Goal: Entertainment & Leisure: Consume media (video, audio)

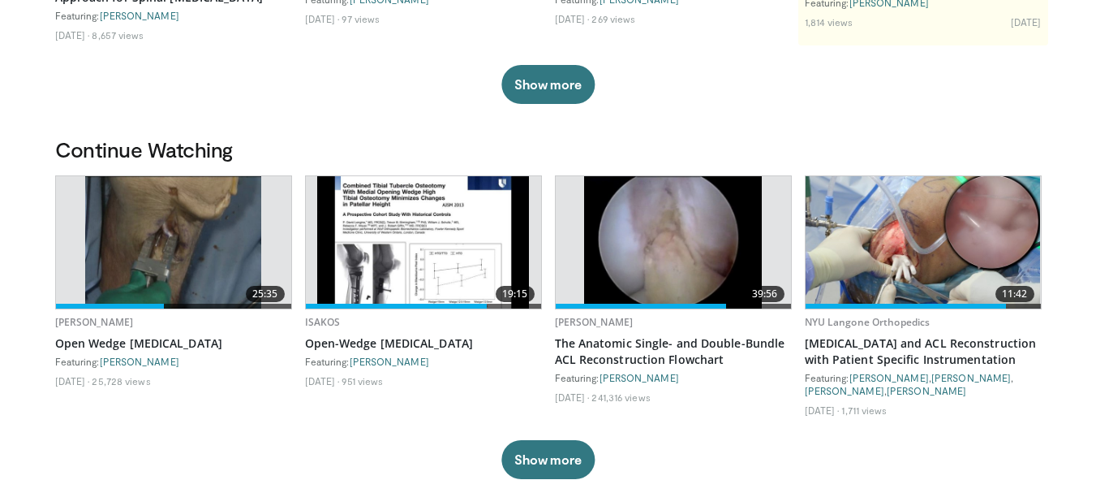
scroll to position [371, 0]
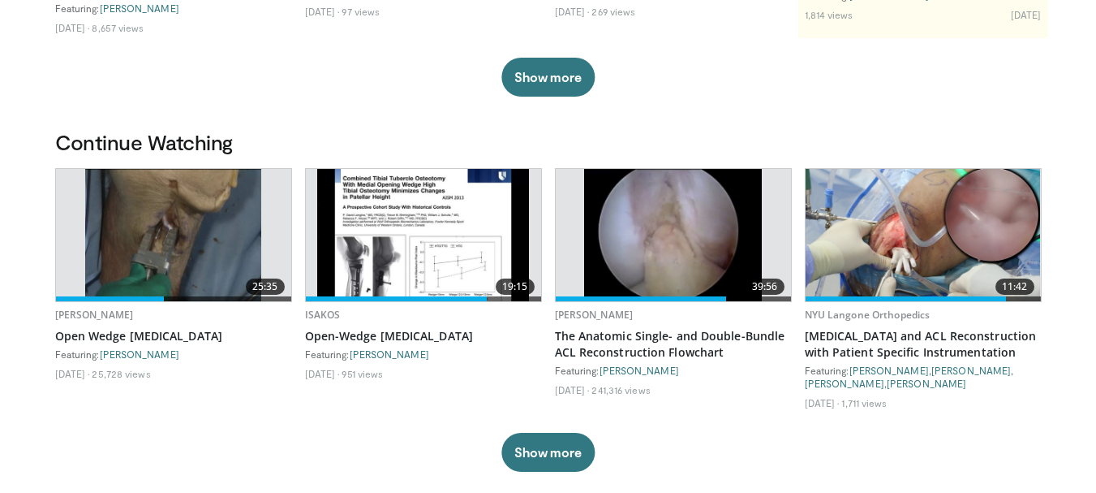
click at [968, 229] on img at bounding box center [923, 235] width 235 height 132
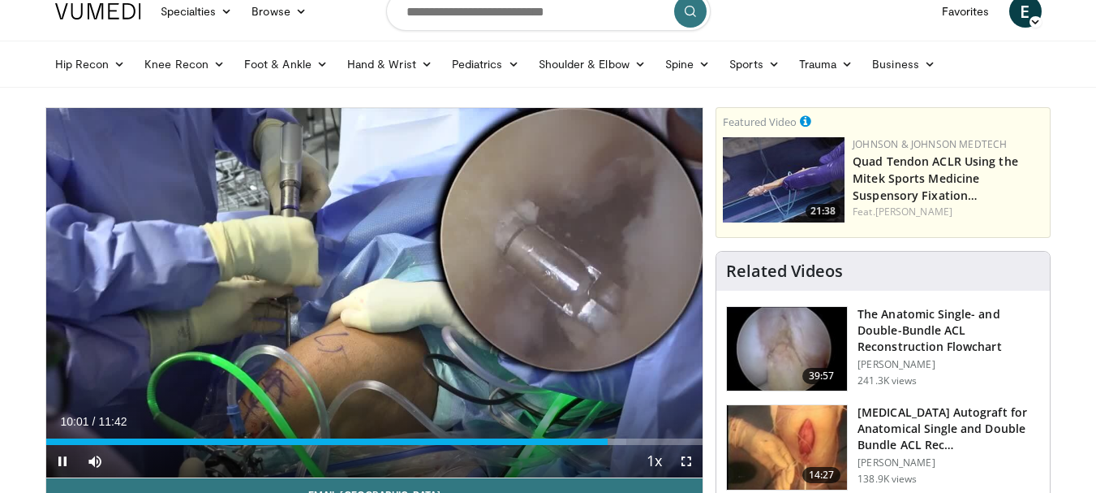
scroll to position [101, 0]
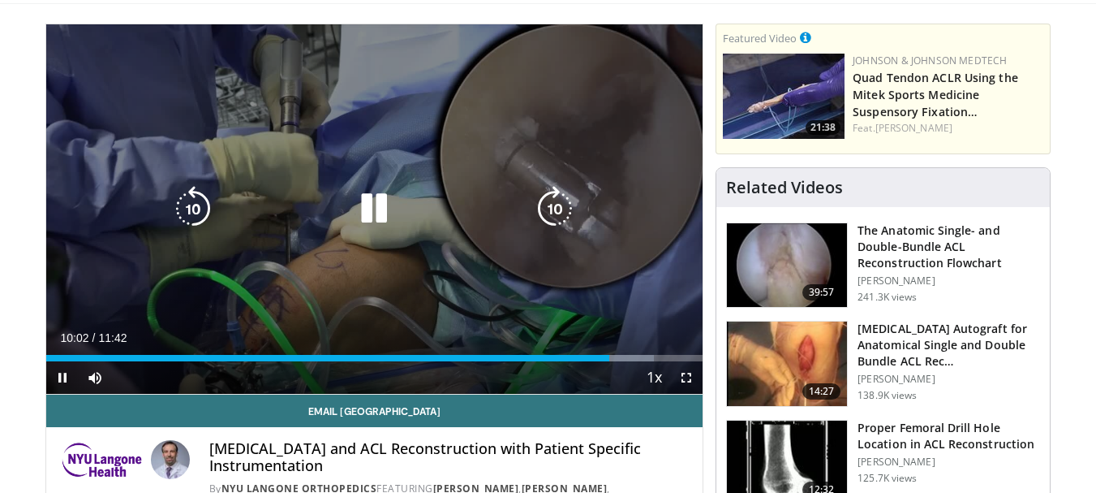
click at [359, 209] on icon "Video Player" at bounding box center [373, 208] width 45 height 45
click at [366, 201] on icon "Video Player" at bounding box center [373, 208] width 45 height 45
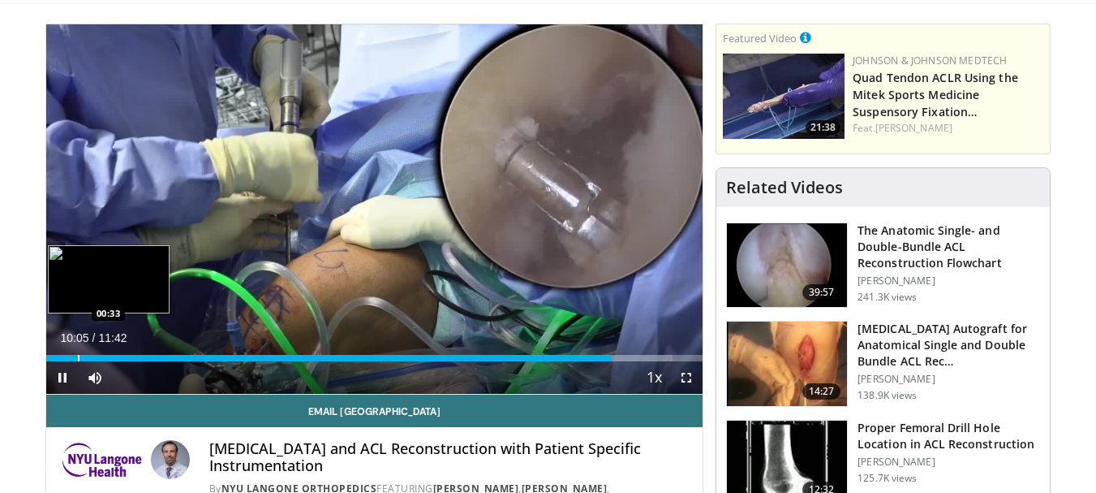
click at [78, 360] on div "Progress Bar" at bounding box center [79, 358] width 2 height 6
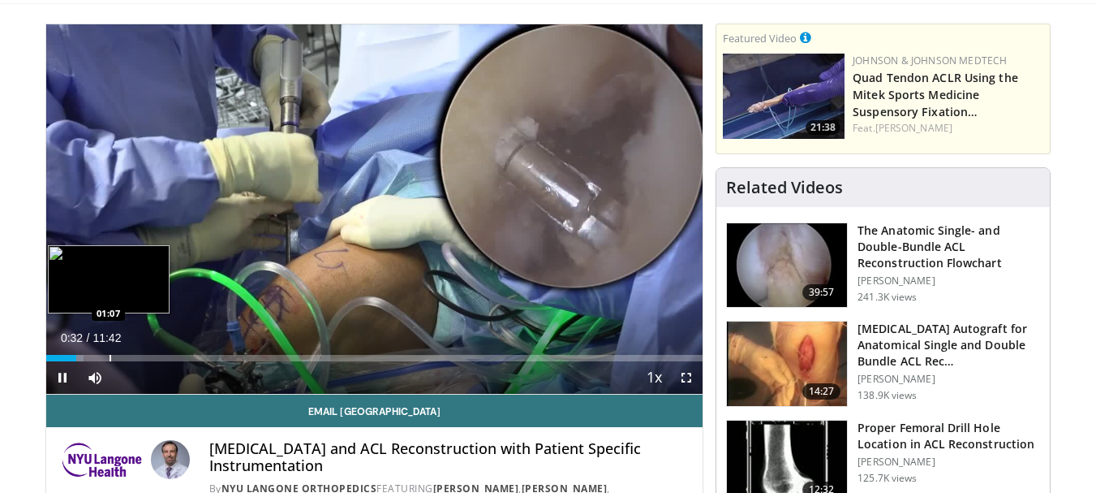
click at [111, 355] on div "Progress Bar" at bounding box center [111, 358] width 2 height 6
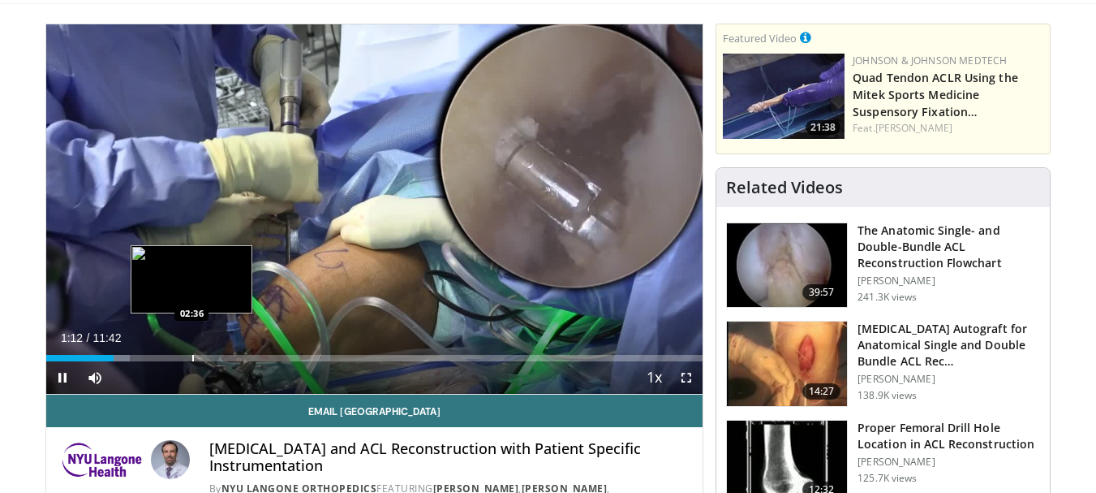
click at [192, 355] on div "Progress Bar" at bounding box center [193, 358] width 2 height 6
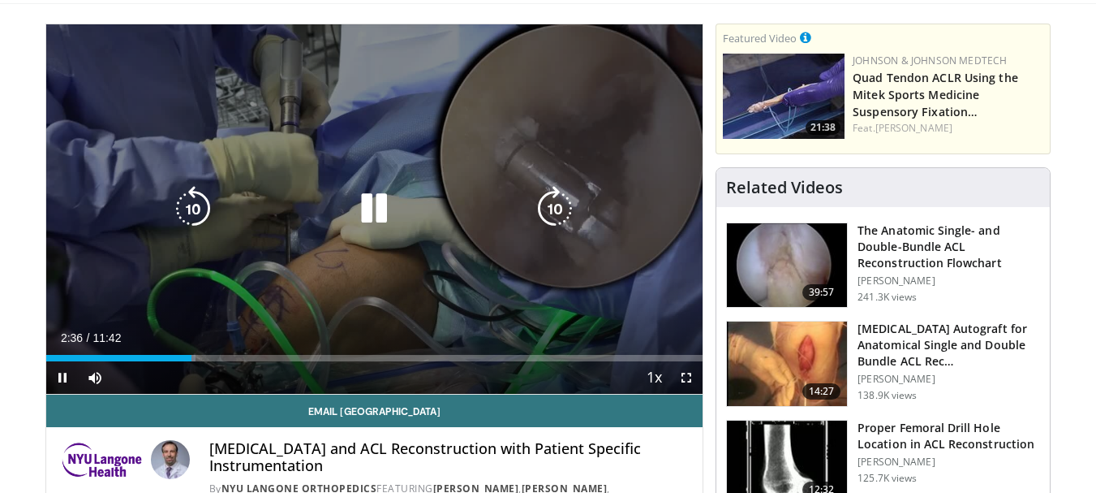
click at [315, 367] on div "Current Time 2:36 / Duration 11:42 Pause Skip Backward Skip Forward Mute 2% Loa…" at bounding box center [374, 377] width 657 height 32
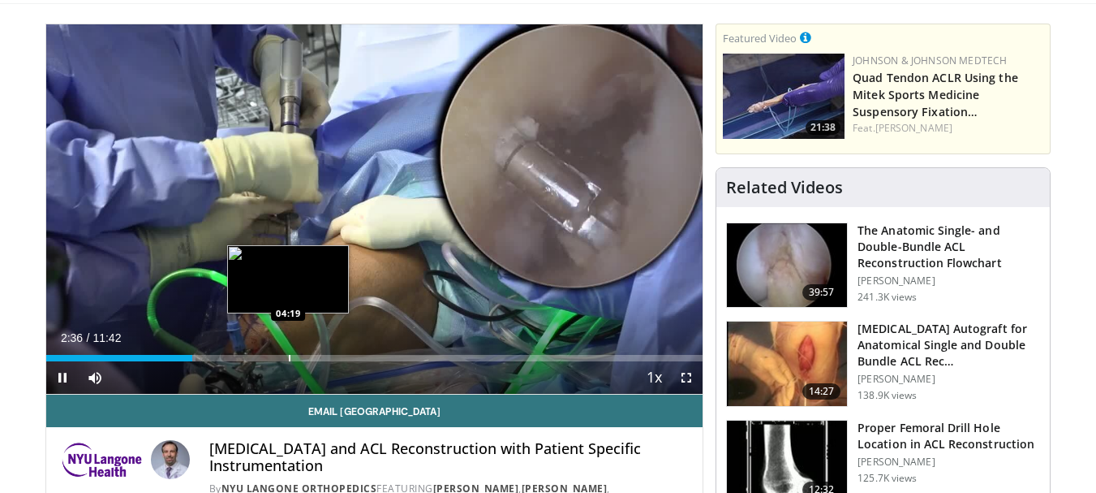
click at [322, 358] on div "Loaded : 22.80% 02:36 04:19" at bounding box center [374, 358] width 657 height 6
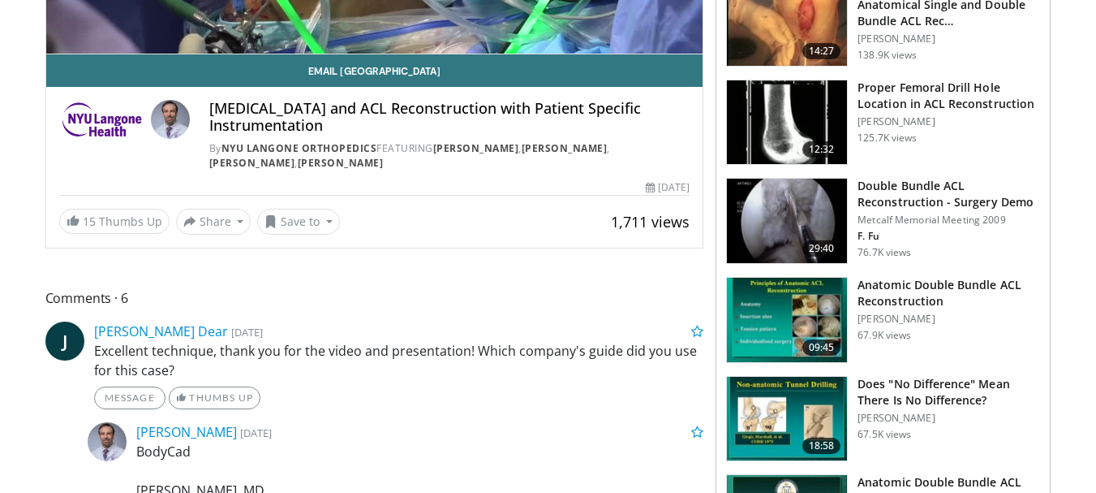
scroll to position [472, 0]
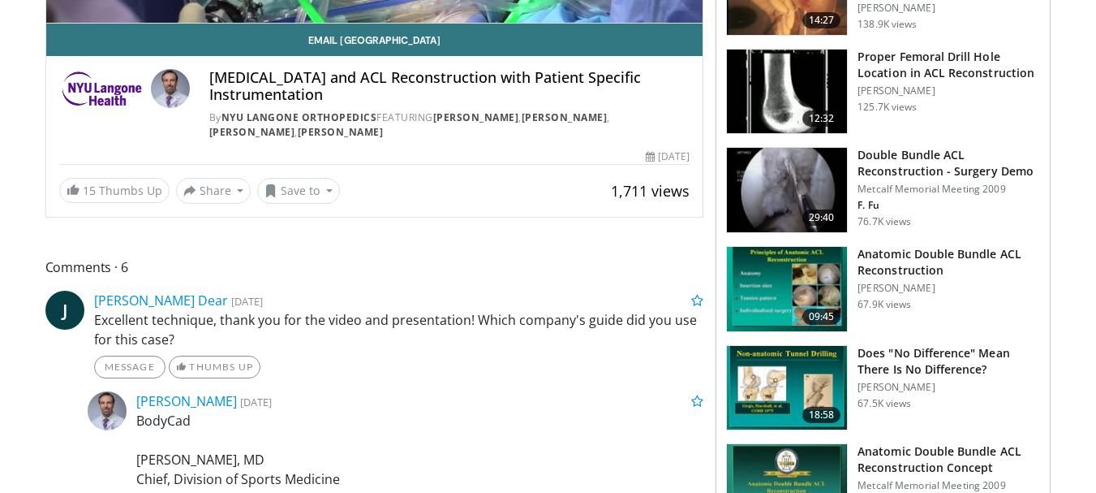
click at [787, 204] on img at bounding box center [787, 190] width 120 height 84
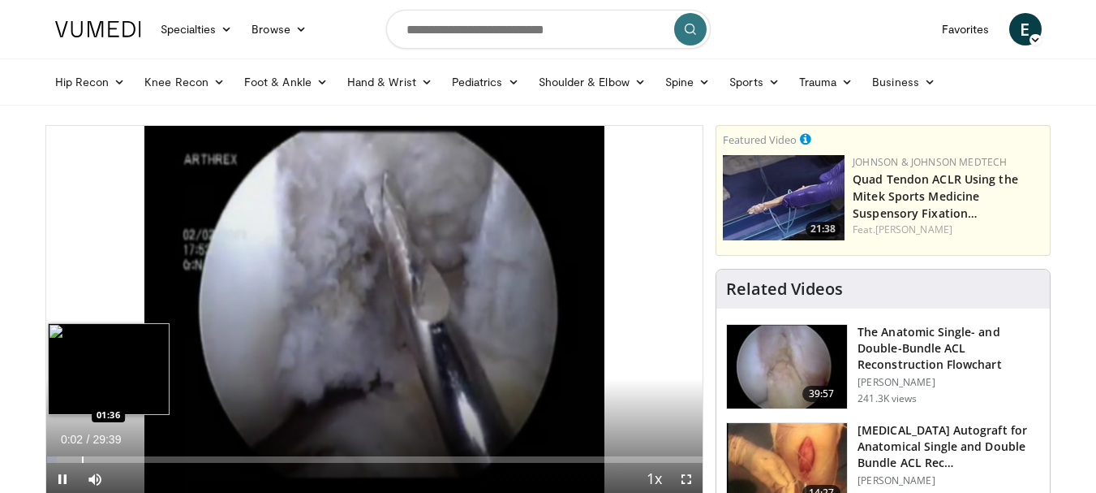
click at [81, 454] on div "Loaded : 1.69% 00:02 01:36" at bounding box center [374, 454] width 657 height 15
click at [113, 458] on div "Loaded : 6.19% 03:00 03:00" at bounding box center [374, 459] width 657 height 6
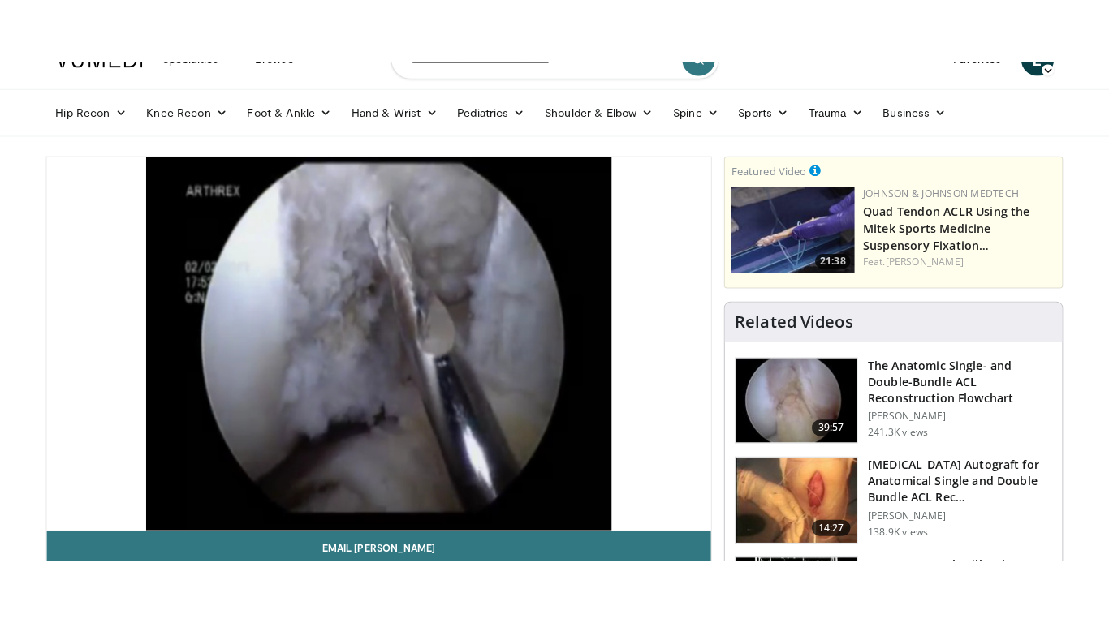
scroll to position [173, 0]
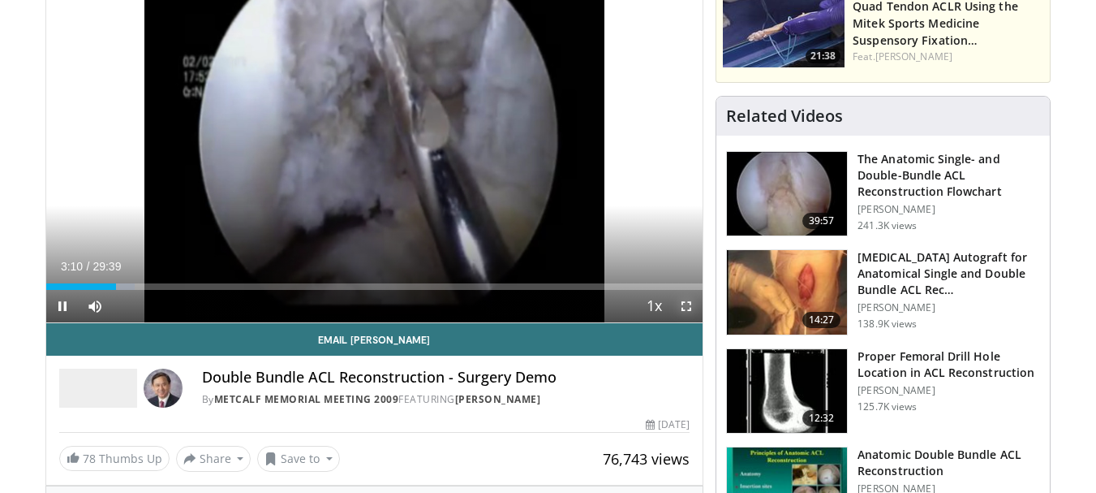
click at [686, 304] on span "Video Player" at bounding box center [686, 306] width 32 height 32
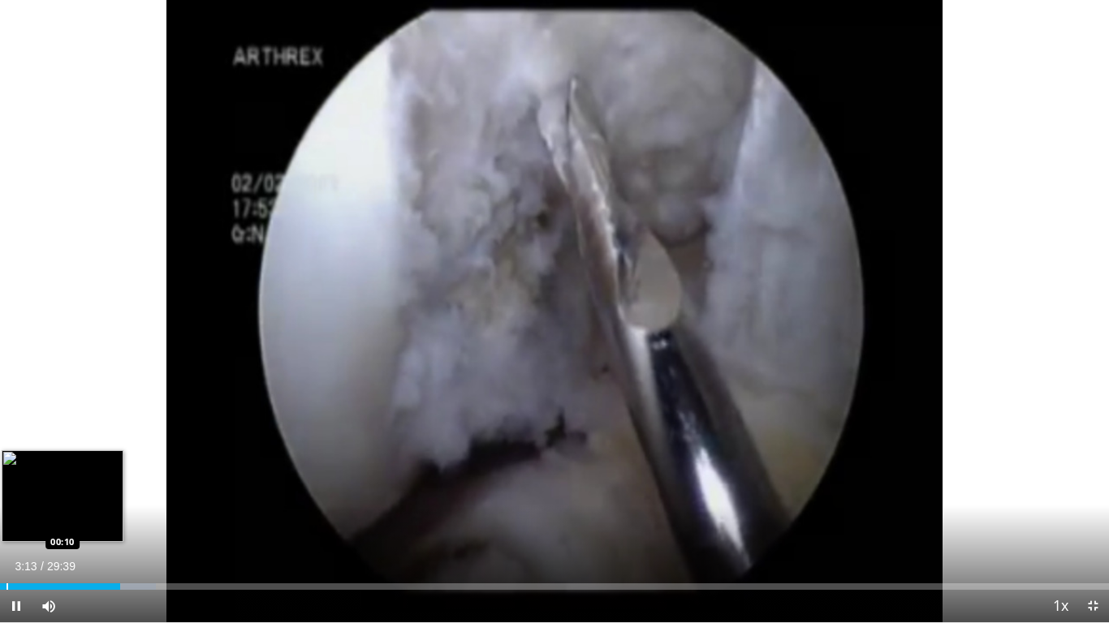
click at [5, 492] on div "Loaded : 14.06% 03:13 00:10" at bounding box center [554, 582] width 1109 height 15
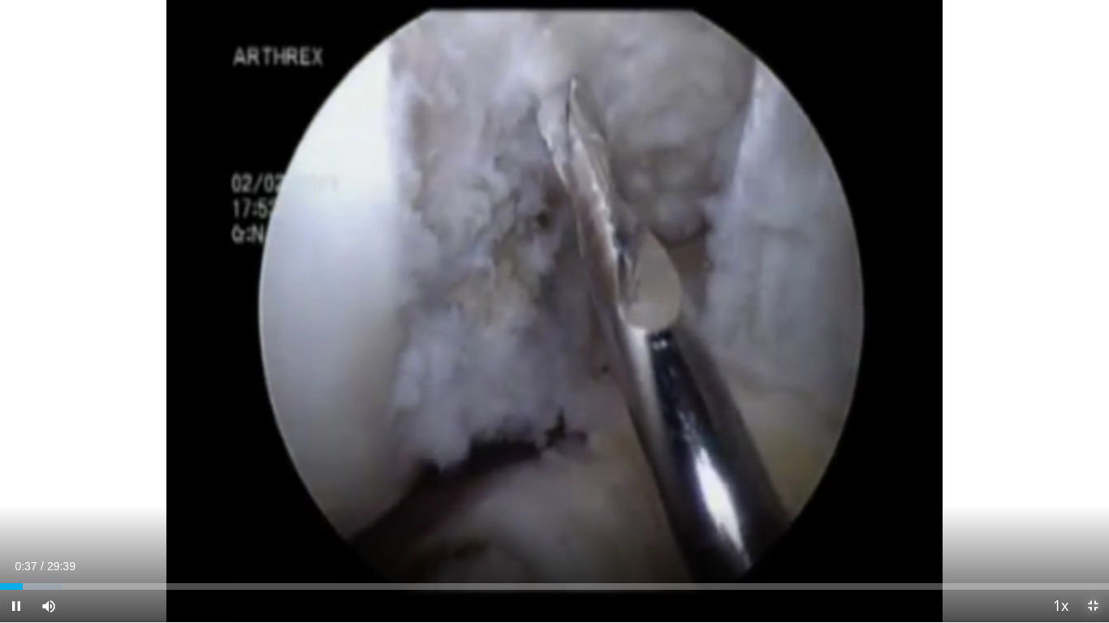
click at [1096, 492] on span "Video Player" at bounding box center [1092, 606] width 32 height 32
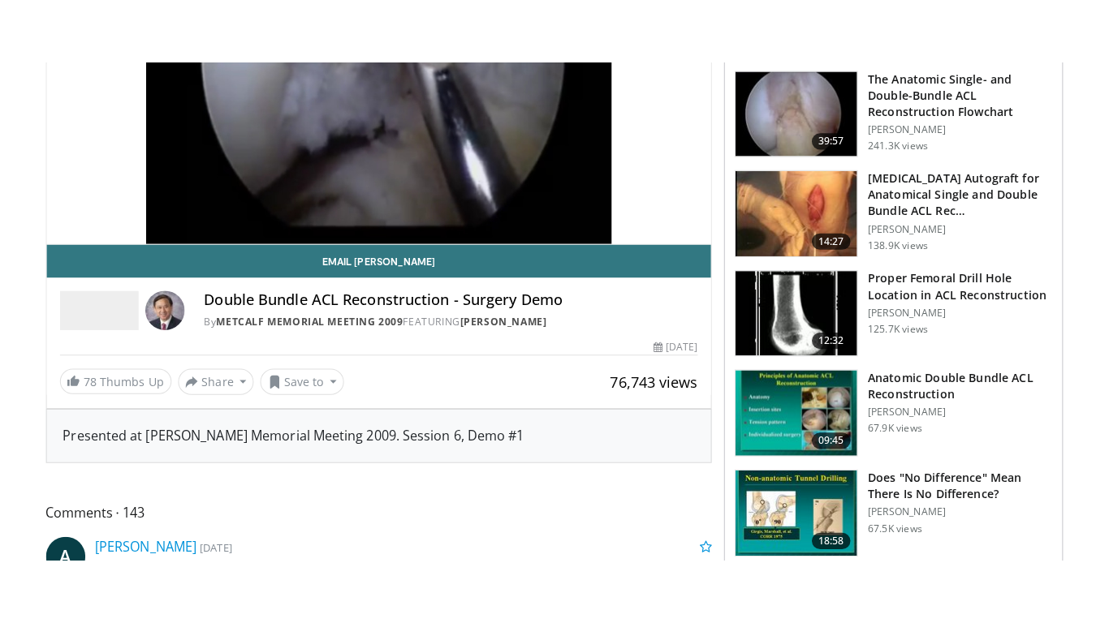
scroll to position [305, 0]
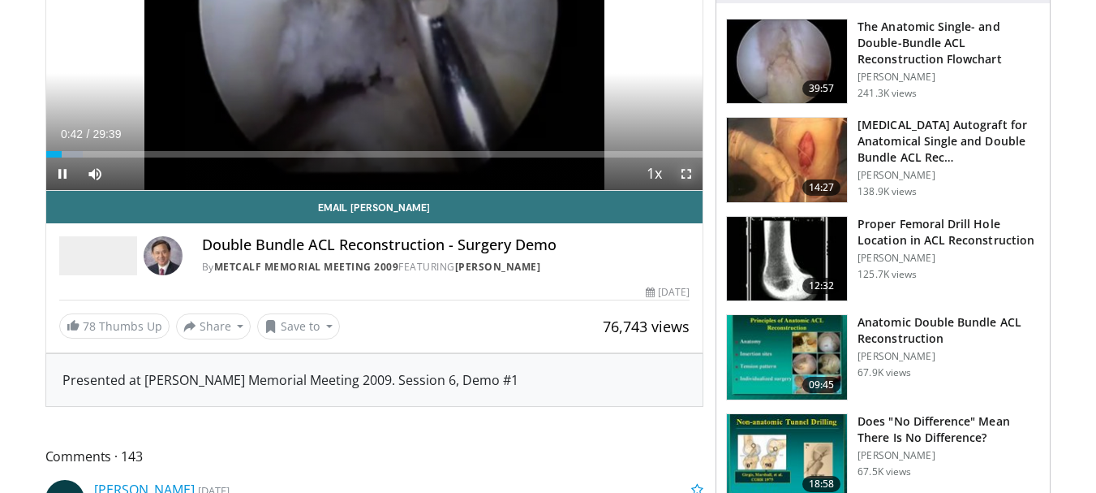
click at [685, 172] on span "Video Player" at bounding box center [686, 173] width 32 height 32
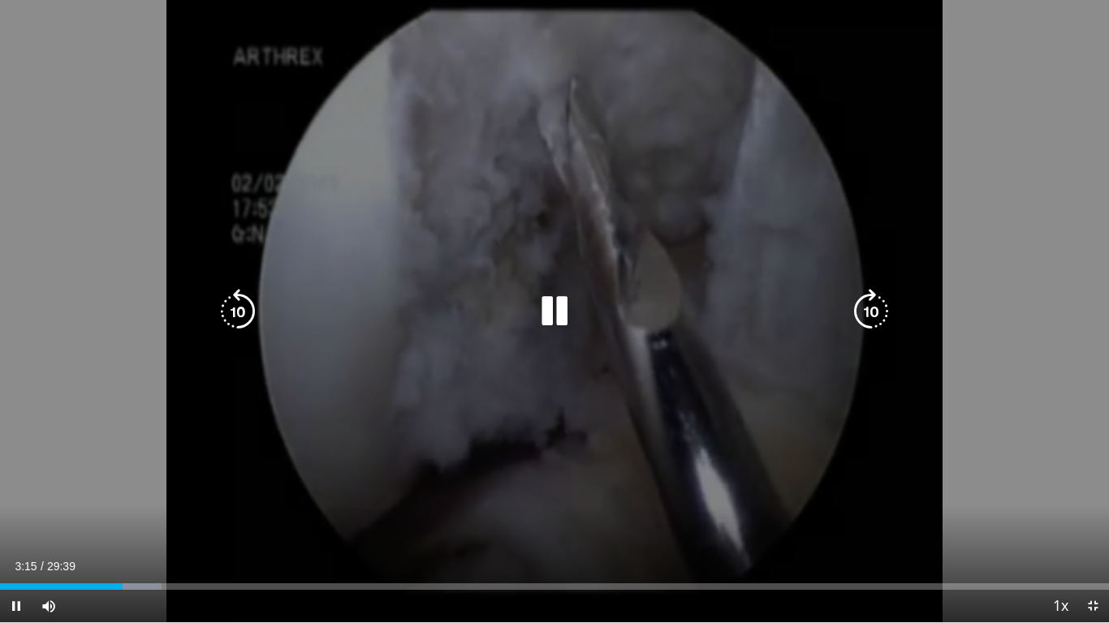
click at [449, 243] on div "20 seconds Tap to unmute" at bounding box center [554, 311] width 1109 height 622
click at [541, 308] on icon "Video Player" at bounding box center [554, 311] width 45 height 45
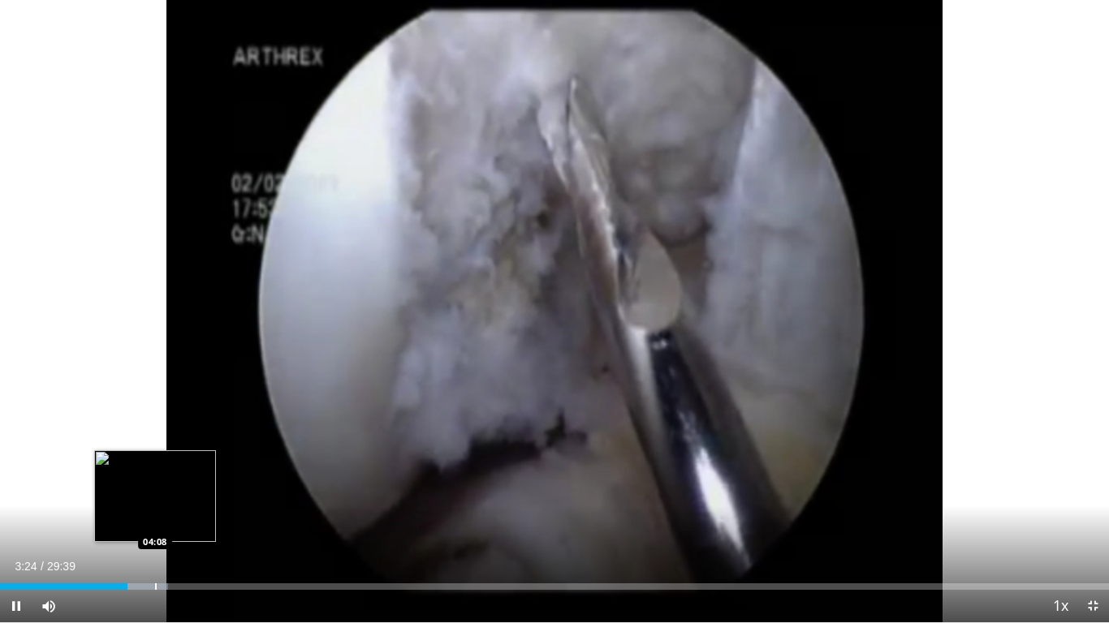
click at [155, 492] on div "Progress Bar" at bounding box center [156, 586] width 2 height 6
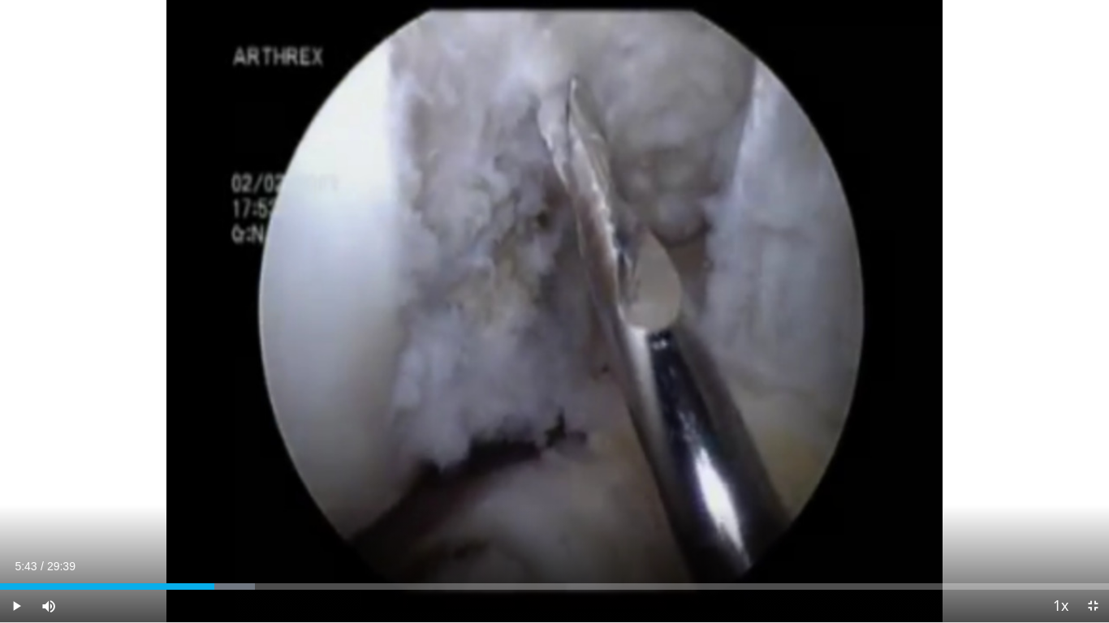
click at [1096, 492] on video-js "**********" at bounding box center [554, 311] width 1109 height 623
click at [1096, 492] on span "Video Player" at bounding box center [1092, 606] width 32 height 32
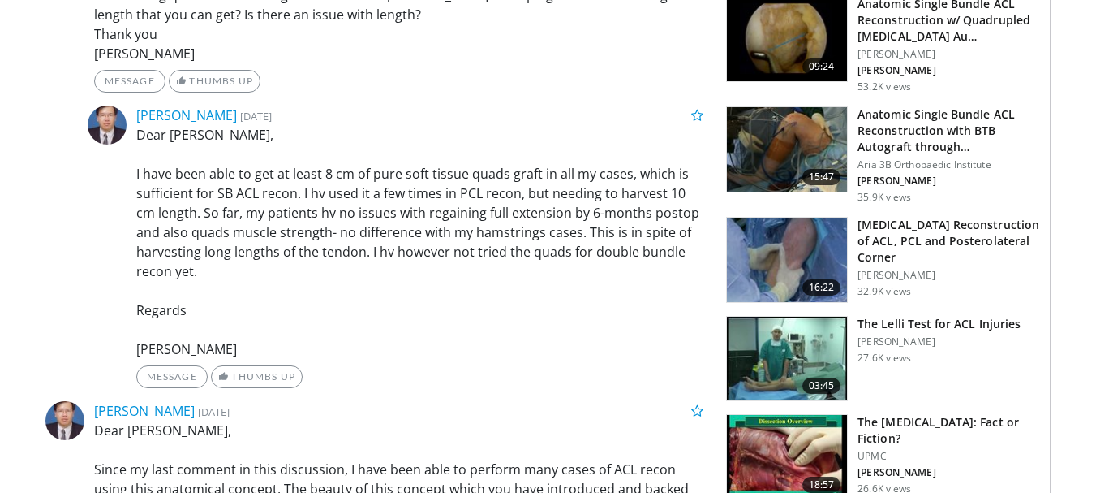
scroll to position [84, 0]
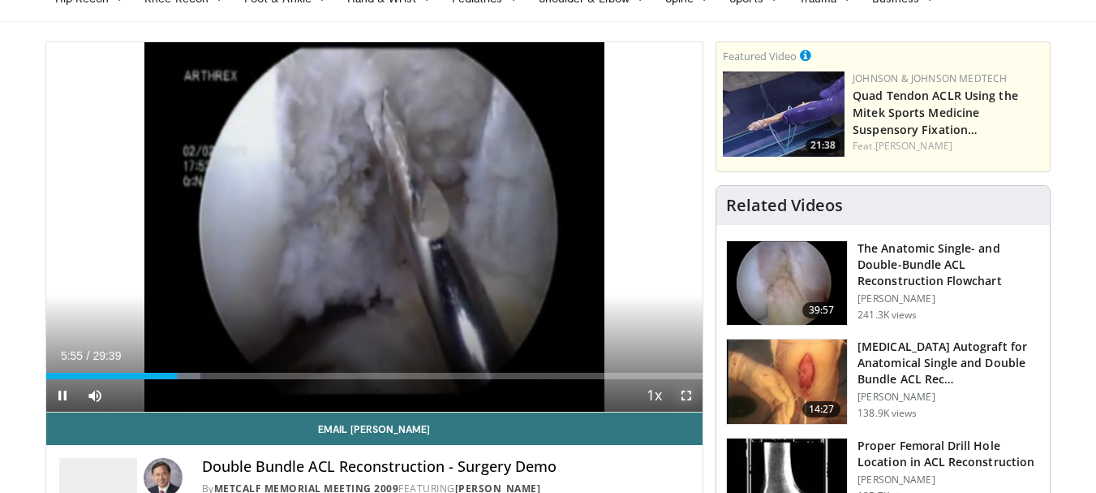
click at [691, 394] on span "Video Player" at bounding box center [686, 395] width 32 height 32
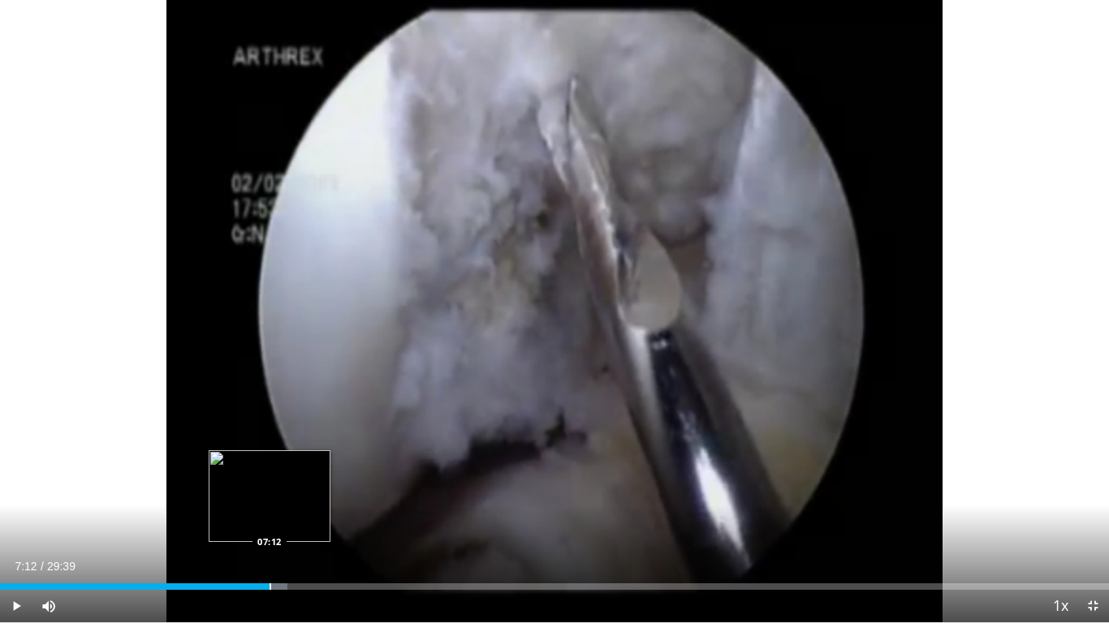
click at [269, 492] on div "Loaded : 25.88% 07:12 07:12" at bounding box center [554, 582] width 1109 height 15
click at [299, 492] on div "Loaded : 27.56% 07:17 07:59" at bounding box center [554, 582] width 1109 height 15
click at [321, 492] on div "Loaded : 27.56% 08:01 08:34" at bounding box center [554, 582] width 1109 height 15
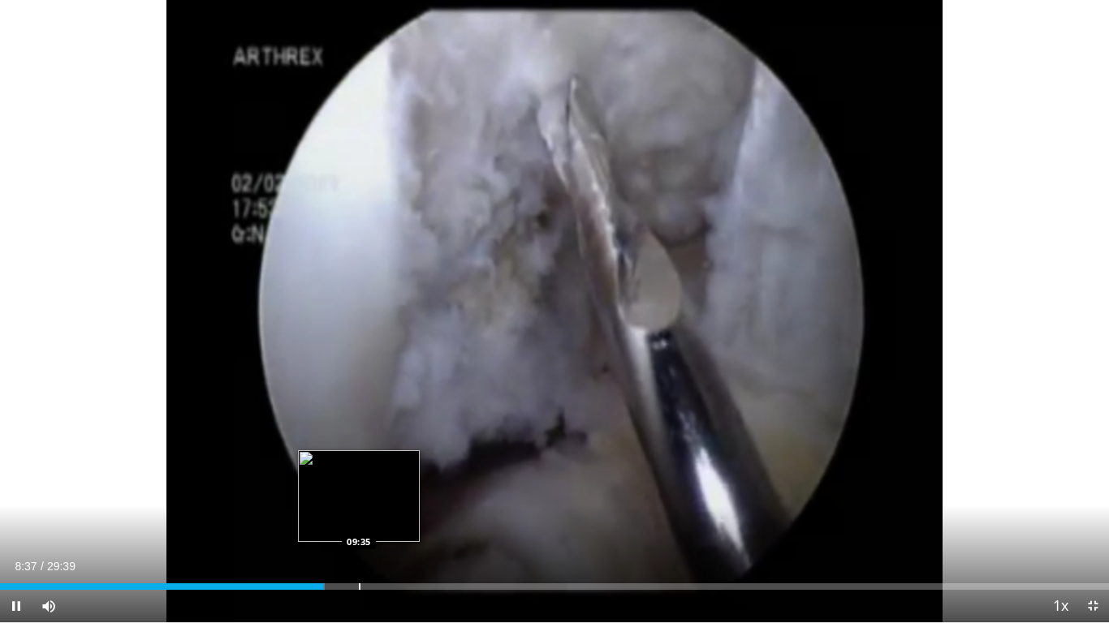
click at [363, 492] on div "Loaded : 29.25% 08:37 09:35" at bounding box center [554, 582] width 1109 height 15
click at [336, 492] on div "Progress Bar" at bounding box center [337, 586] width 2 height 6
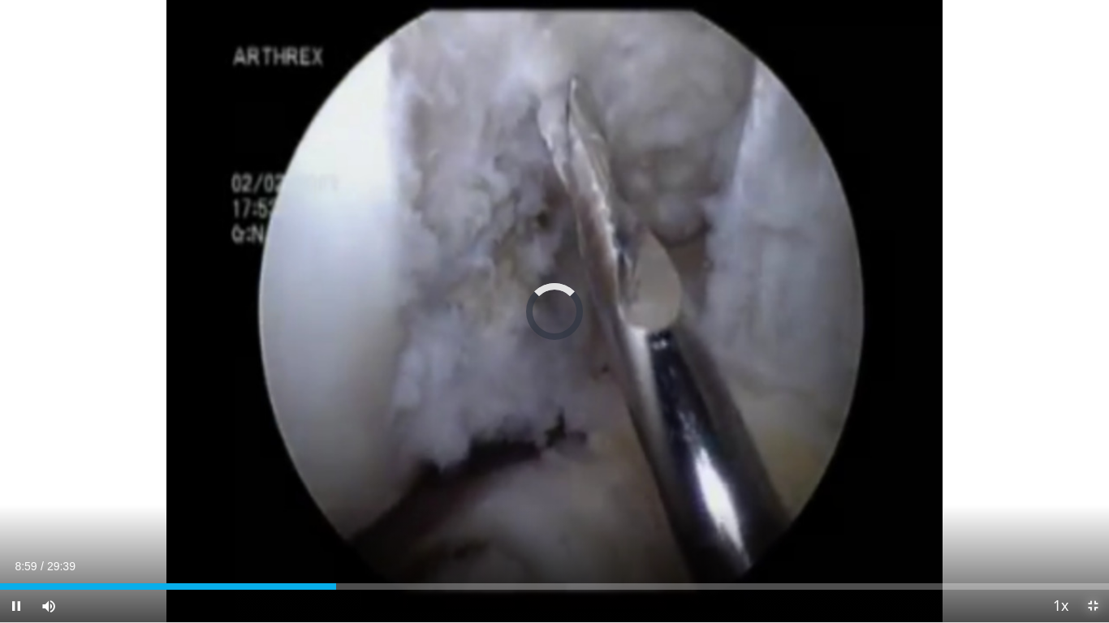
click at [1088, 492] on span "Video Player" at bounding box center [1092, 606] width 32 height 32
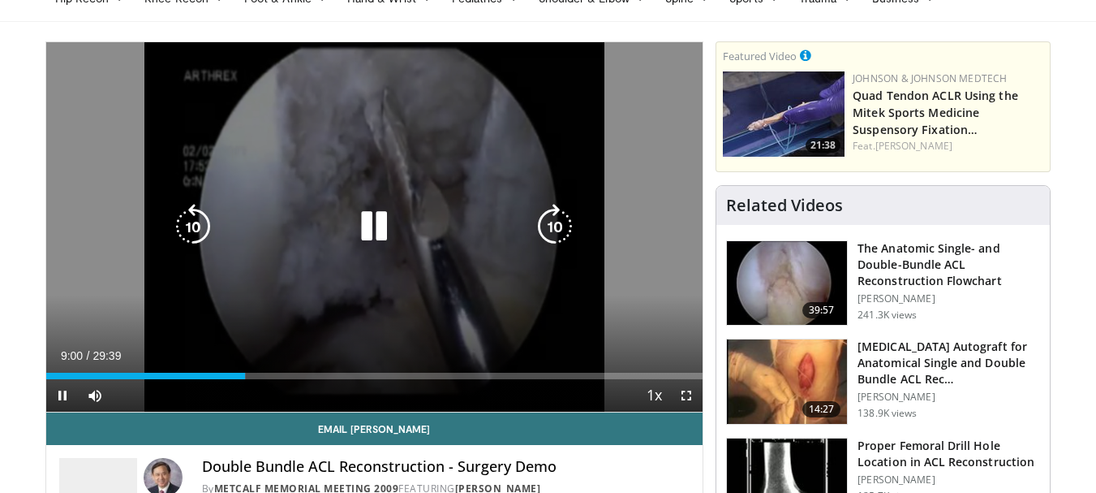
click at [330, 146] on div "20 seconds Tap to unmute" at bounding box center [374, 226] width 657 height 369
click at [312, 136] on div "20 seconds Tap to unmute" at bounding box center [374, 226] width 657 height 369
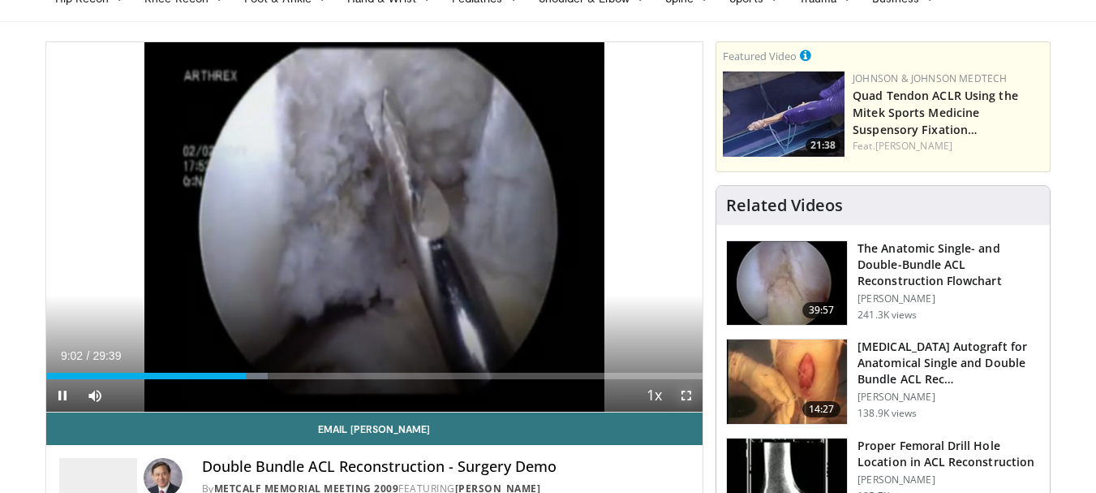
click at [686, 396] on span "Video Player" at bounding box center [686, 395] width 32 height 32
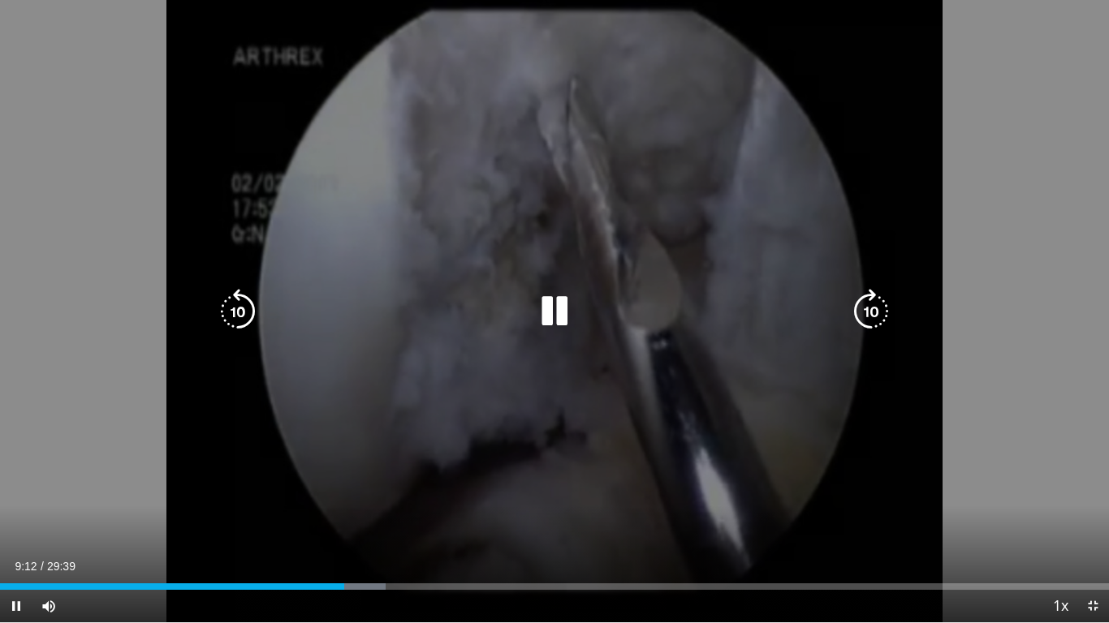
click at [546, 291] on icon "Video Player" at bounding box center [554, 311] width 45 height 45
click at [557, 313] on icon "Video Player" at bounding box center [554, 311] width 45 height 45
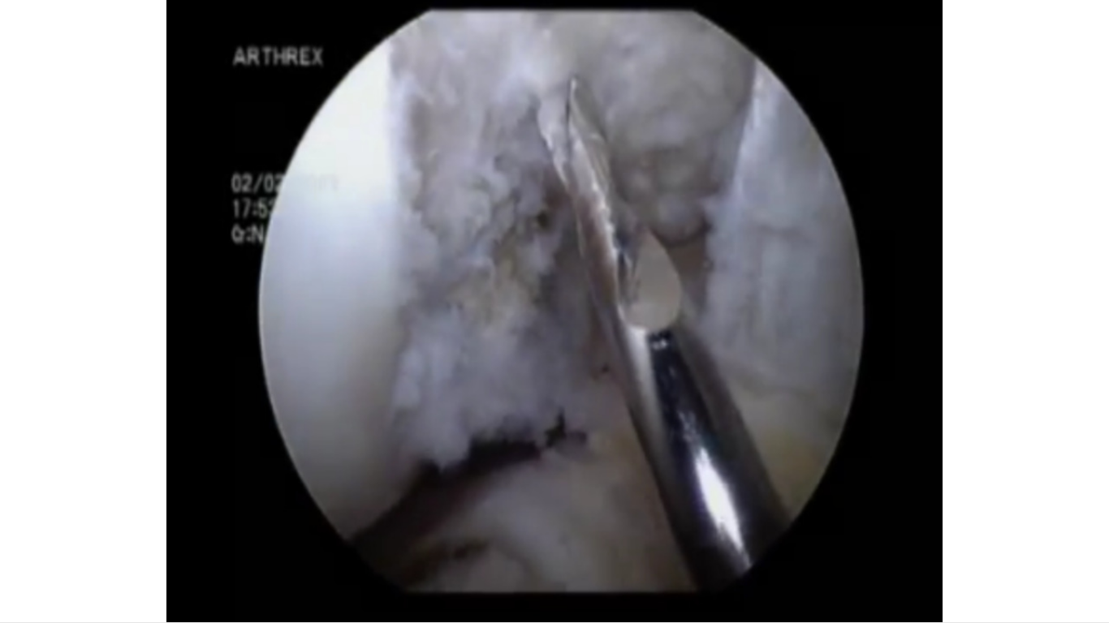
drag, startPoint x: 0, startPoint y: 620, endPoint x: 416, endPoint y: 342, distance: 500.8
click at [416, 342] on div "20 seconds Tap to unmute" at bounding box center [554, 311] width 1109 height 622
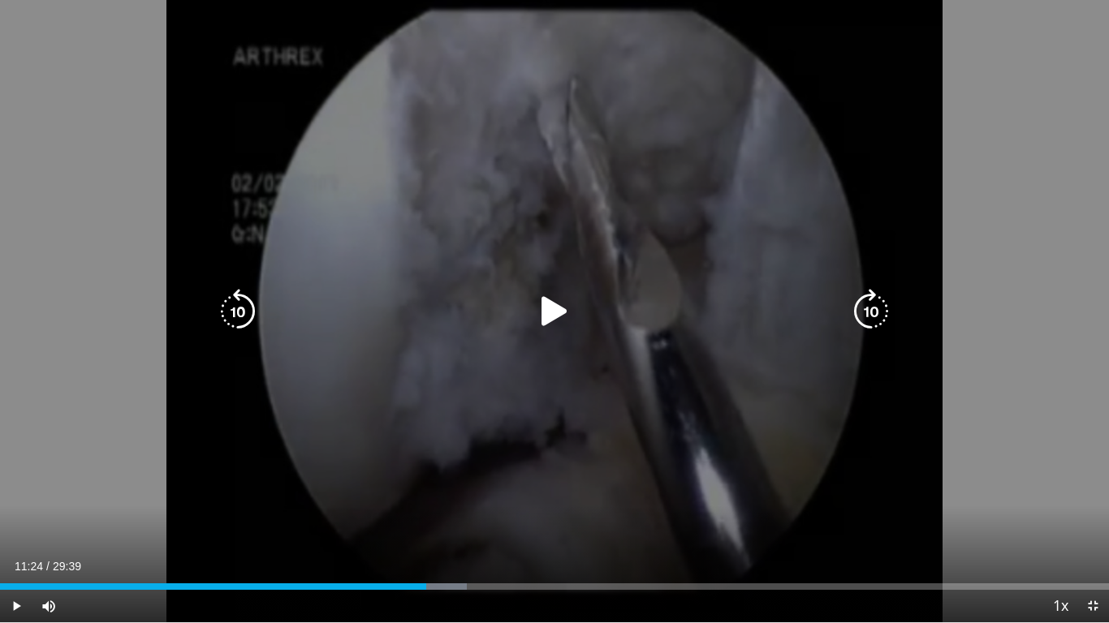
click at [518, 325] on div "Video Player" at bounding box center [554, 311] width 665 height 32
click at [548, 319] on icon "Video Player" at bounding box center [554, 311] width 45 height 45
click at [562, 311] on icon "Video Player" at bounding box center [554, 311] width 45 height 45
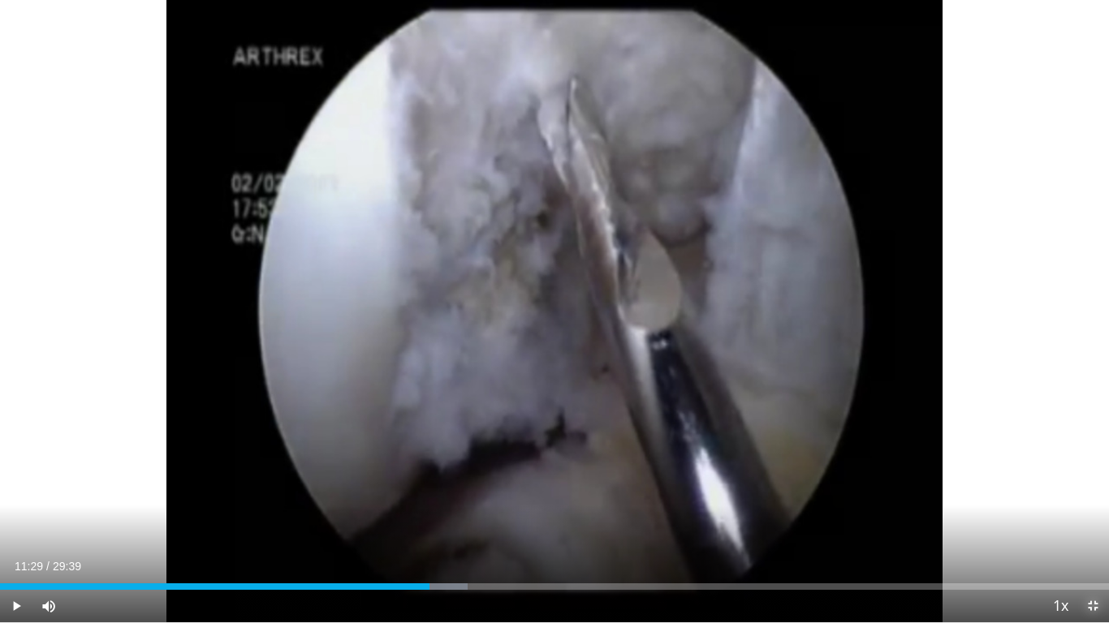
click at [1096, 492] on span "Video Player" at bounding box center [1092, 606] width 32 height 32
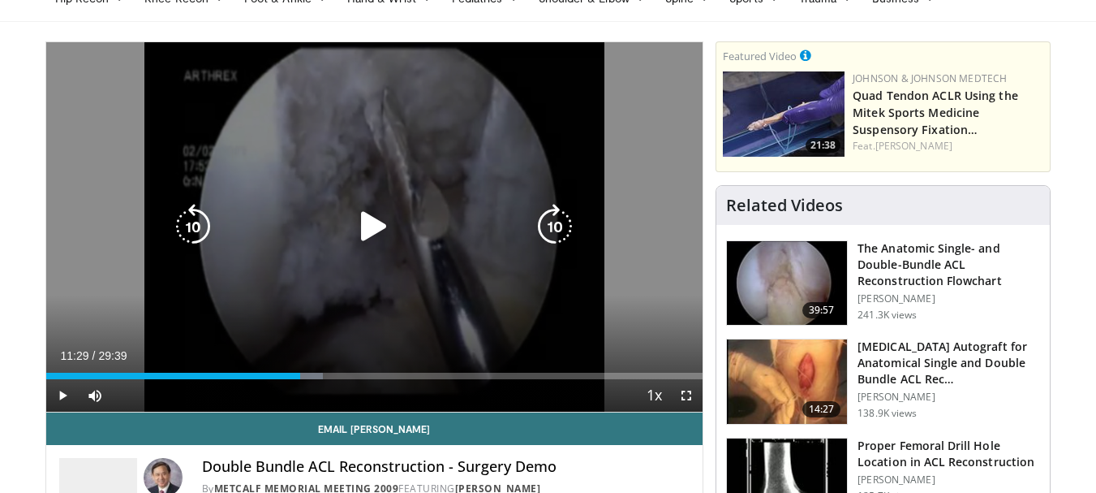
click at [379, 218] on icon "Video Player" at bounding box center [373, 226] width 45 height 45
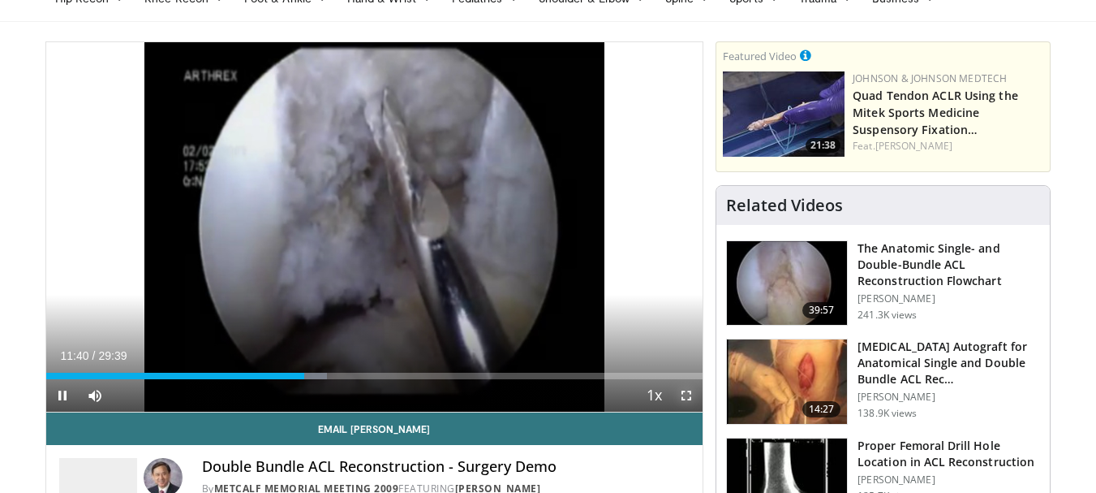
drag, startPoint x: 686, startPoint y: 393, endPoint x: 687, endPoint y: 491, distance: 98.2
click at [687, 393] on span "Video Player" at bounding box center [686, 395] width 32 height 32
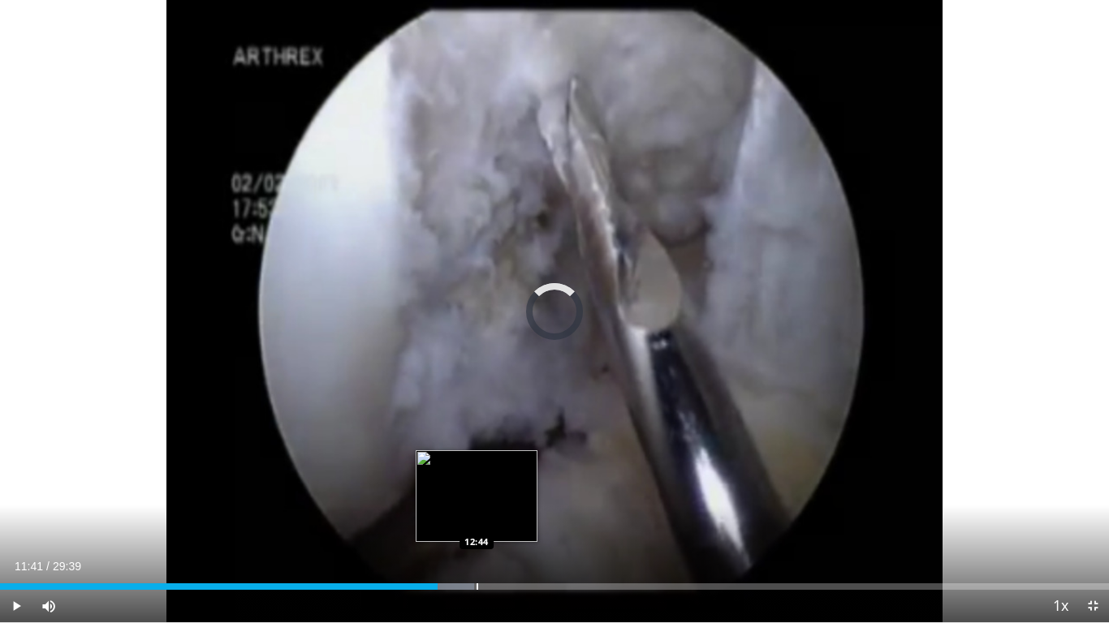
click at [476, 492] on div "Progress Bar" at bounding box center [477, 586] width 2 height 6
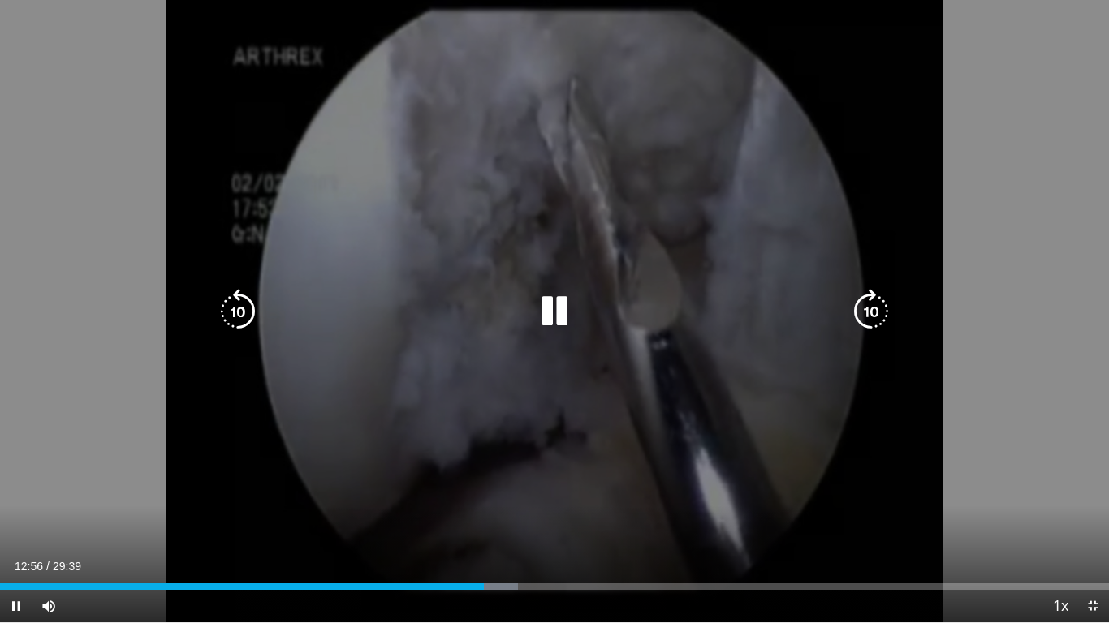
click at [670, 463] on div "20 seconds Tap to unmute" at bounding box center [554, 311] width 1109 height 622
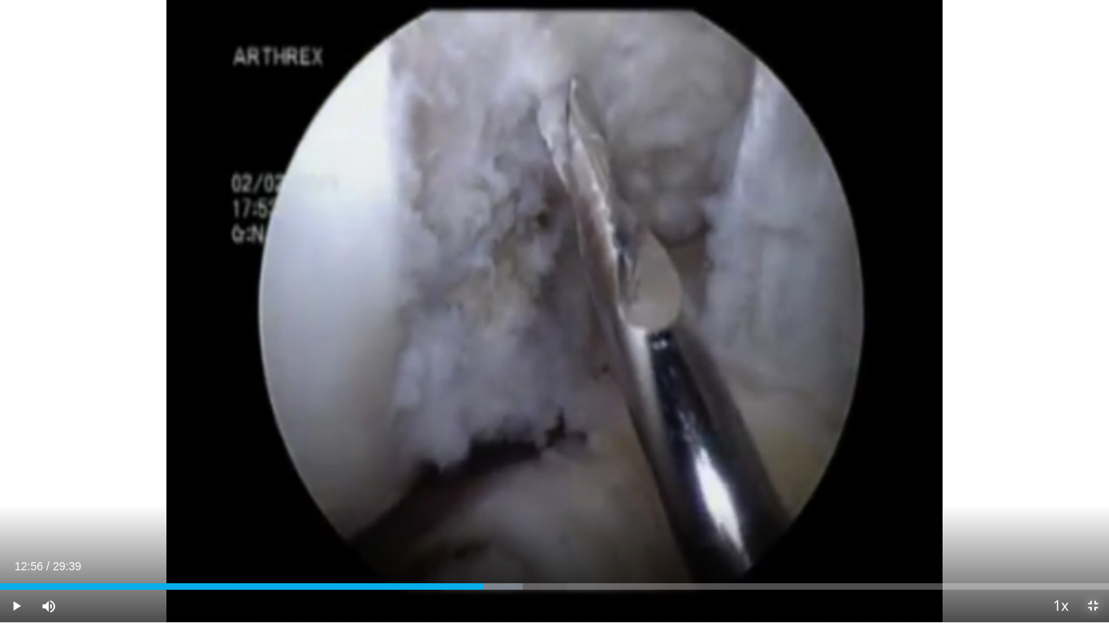
click at [1094, 492] on span "Video Player" at bounding box center [1092, 606] width 32 height 32
